Goal: Information Seeking & Learning: Learn about a topic

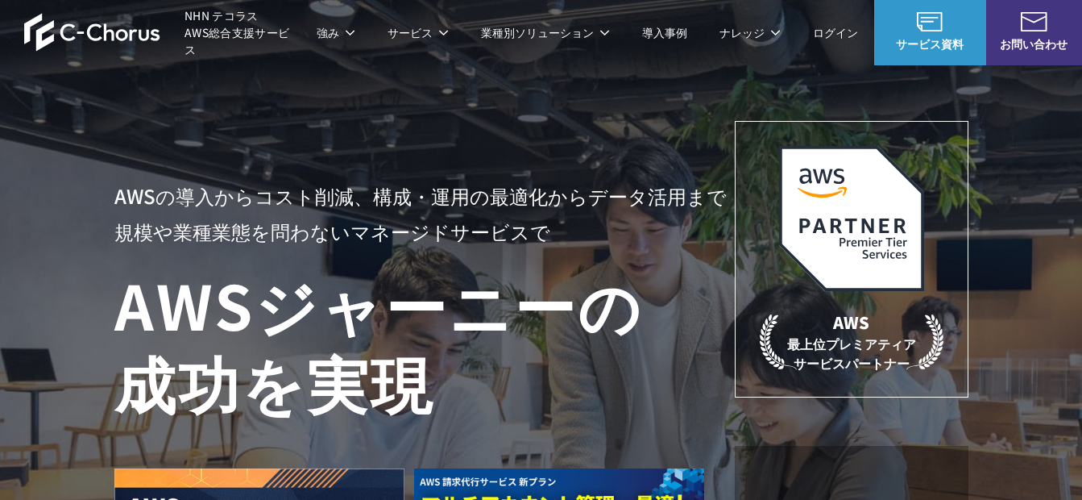
click at [980, 305] on div "AWSの導入からコスト削減、 構成・運用の最適化からデータ活用まで 規模や業種業態を問わない マネージドサービスで AWS ジャーニーの 成功を実現 AWS …" at bounding box center [541, 342] width 1082 height 684
click at [983, 302] on div "AWSの導入からコスト削減、 構成・運用の最適化からデータ活用まで 規模や業種業態を問わない マネージドサービスで AWS ジャーニーの 成功を実現 AWS …" at bounding box center [541, 342] width 1082 height 684
click at [567, 200] on p "AWSの導入からコスト削減、 構成・運用の最適化からデータ活用まで 規模や業種業態を問わない マネージドサービスで" at bounding box center [424, 213] width 621 height 71
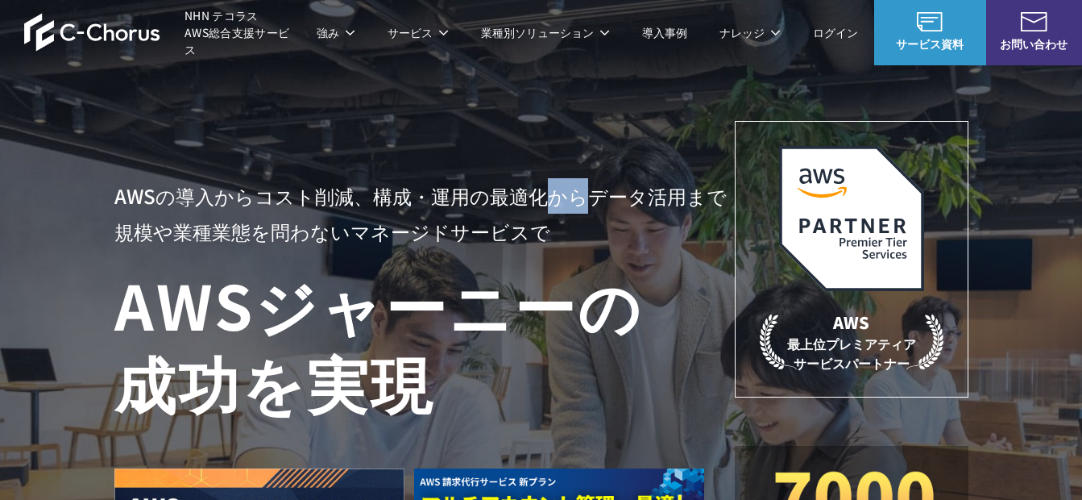
click at [564, 201] on p "AWSの導入からコスト削減、 構成・運用の最適化からデータ活用まで 規模や業種業態を問わない マネージドサービスで" at bounding box center [424, 213] width 621 height 71
click at [515, 189] on p "AWSの導入からコスト削減、 構成・運用の最適化からデータ活用まで 規模や業種業態を問わない マネージドサービスで" at bounding box center [424, 213] width 621 height 71
click at [515, 194] on p "AWSの導入からコスト削減、 構成・運用の最適化からデータ活用まで 規模や業種業態を問わない マネージドサービスで" at bounding box center [424, 213] width 621 height 71
click at [562, 381] on h1 "AWS ジャーニーの 成功を実現" at bounding box center [424, 342] width 621 height 155
click at [562, 380] on h1 "AWS ジャーニーの 成功を実現" at bounding box center [424, 342] width 621 height 155
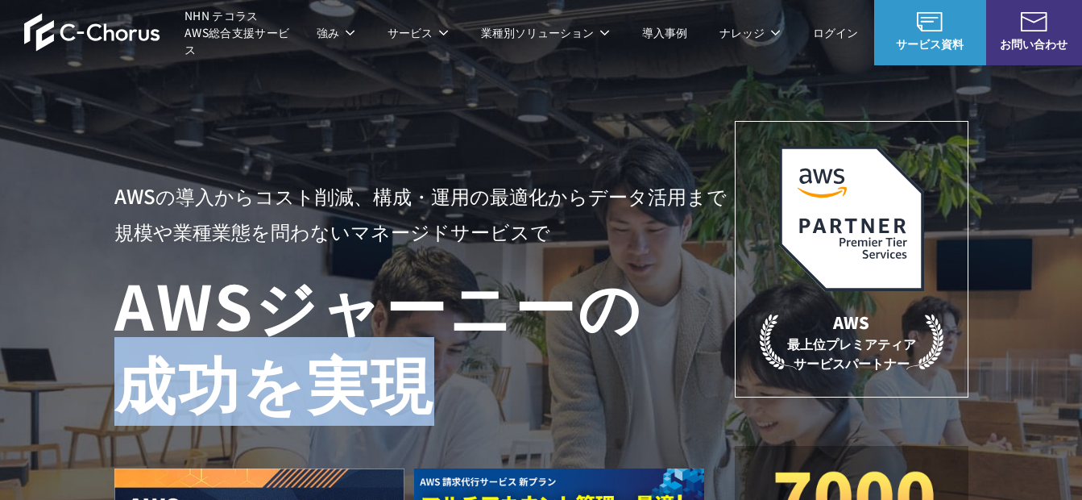
click at [562, 380] on h1 "AWS ジャーニーの 成功を実現" at bounding box center [424, 342] width 621 height 155
drag, startPoint x: 562, startPoint y: 380, endPoint x: 647, endPoint y: 358, distance: 88.2
click at [646, 358] on h1 "AWS ジャーニーの 成功を実現" at bounding box center [424, 342] width 621 height 155
click at [647, 365] on h1 "AWS ジャーニーの 成功を実現" at bounding box center [424, 342] width 621 height 155
click at [647, 366] on h1 "AWS ジャーニーの 成功を実現" at bounding box center [424, 342] width 621 height 155
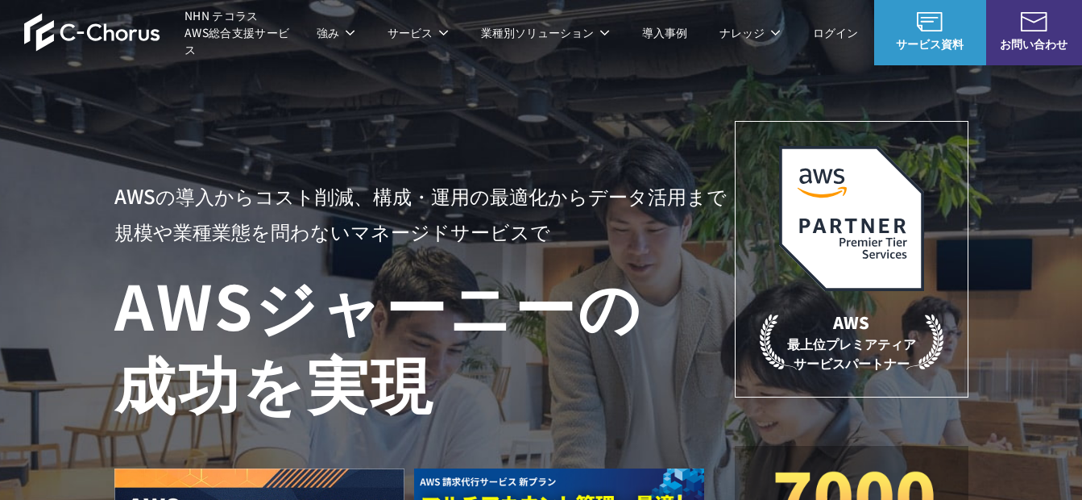
click at [701, 450] on div at bounding box center [418, 483] width 608 height 127
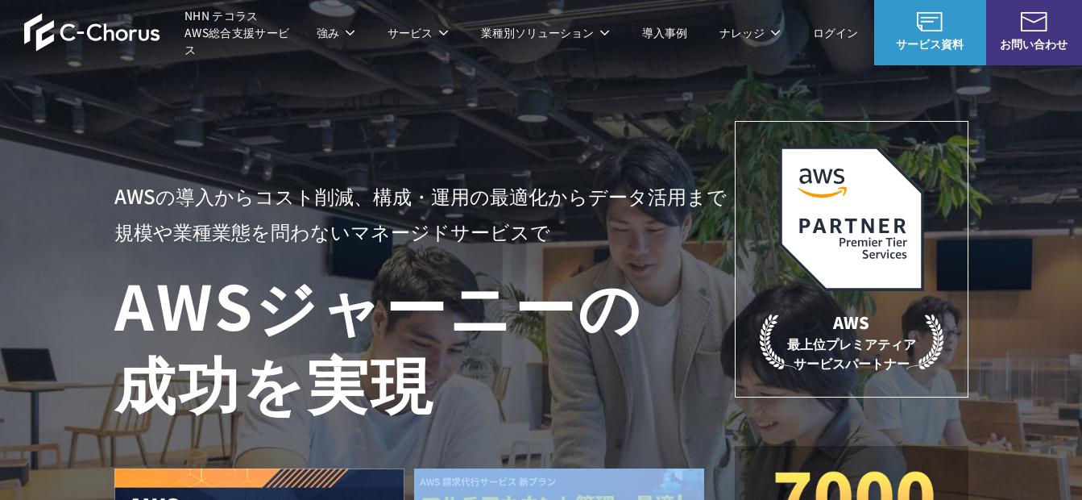
click at [700, 450] on div at bounding box center [418, 483] width 608 height 127
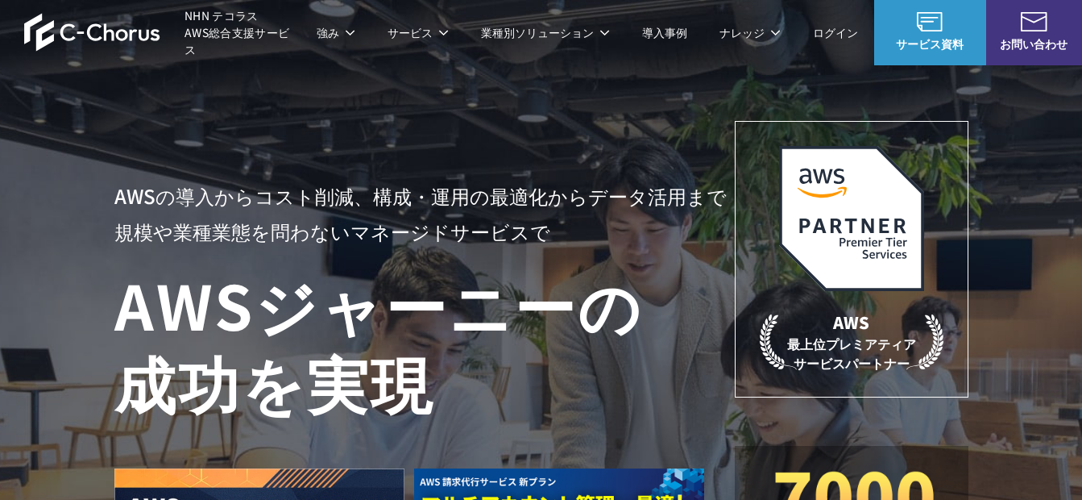
click at [1048, 475] on div "AWSの導入からコスト削減、 構成・運用の最適化からデータ活用まで 規模や業種業態を問わない マネージドサービスで AWS ジャーニーの 成功を実現 AWS …" at bounding box center [541, 342] width 1082 height 684
click at [1068, 459] on div "AWSの導入からコスト削減、 構成・運用の最適化からデータ活用まで 規模や業種業態を問わない マネージドサービスで AWS ジャーニーの 成功を実現 AWS …" at bounding box center [541, 342] width 1082 height 684
